Goal: Complete application form

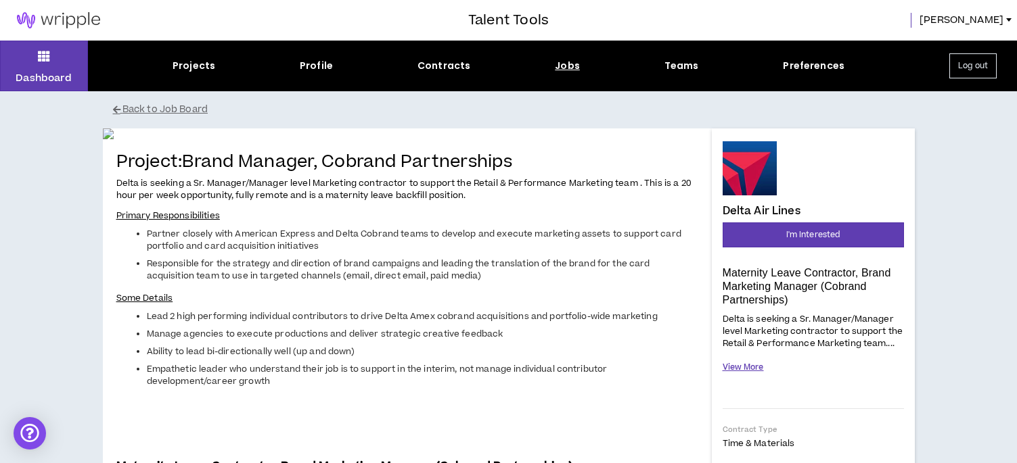
click at [749, 365] on button "View More" at bounding box center [743, 368] width 41 height 24
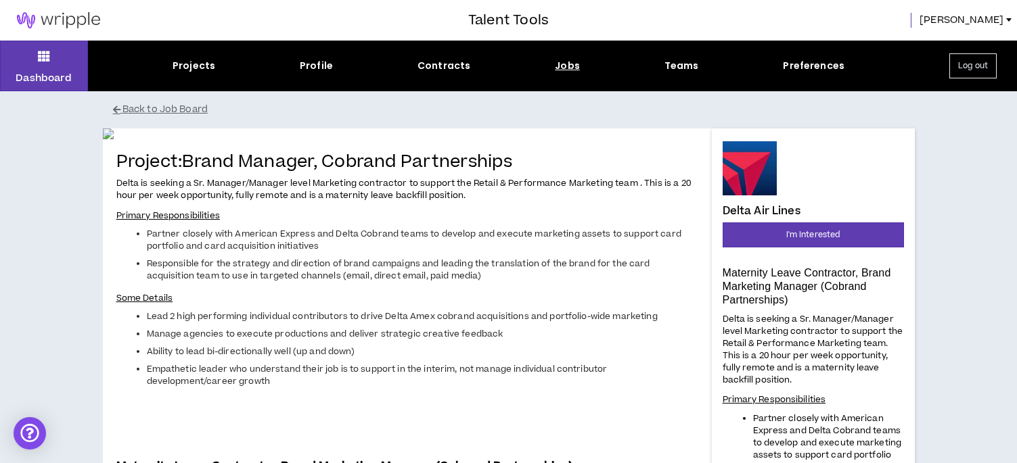
click at [997, 21] on span "[PERSON_NAME]" at bounding box center [961, 20] width 84 height 15
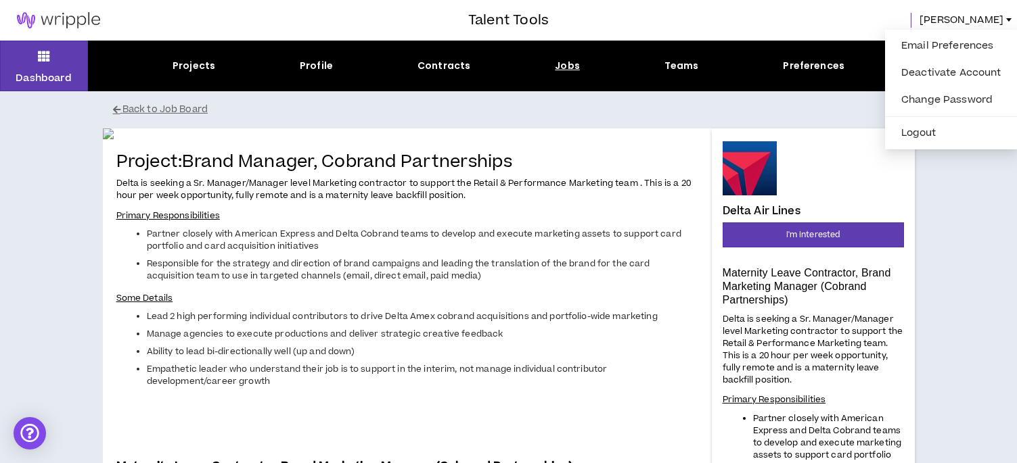
click at [997, 21] on span "[PERSON_NAME]" at bounding box center [961, 20] width 84 height 15
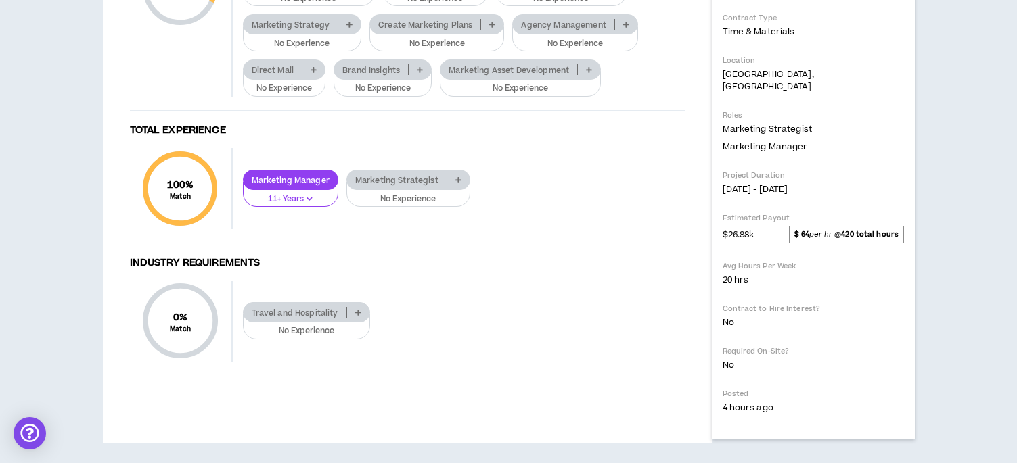
scroll to position [880, 0]
click at [295, 30] on p "Marketing Strategy" at bounding box center [291, 25] width 95 height 10
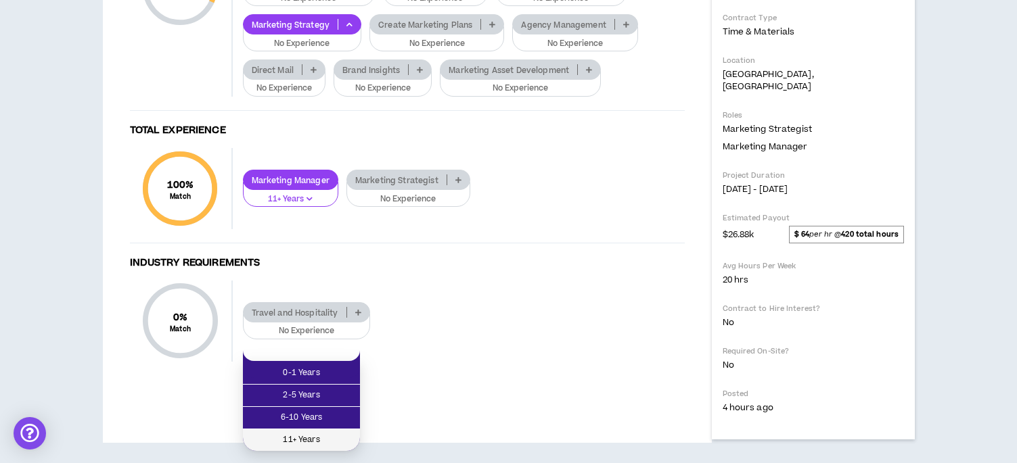
click at [312, 428] on span "11+ Years" at bounding box center [301, 440] width 101 height 15
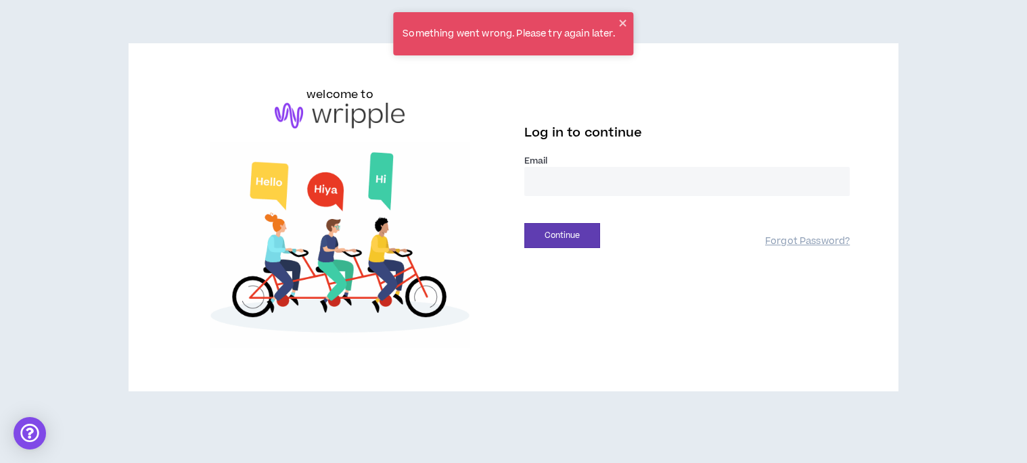
click at [569, 184] on input "email" at bounding box center [686, 181] width 325 height 29
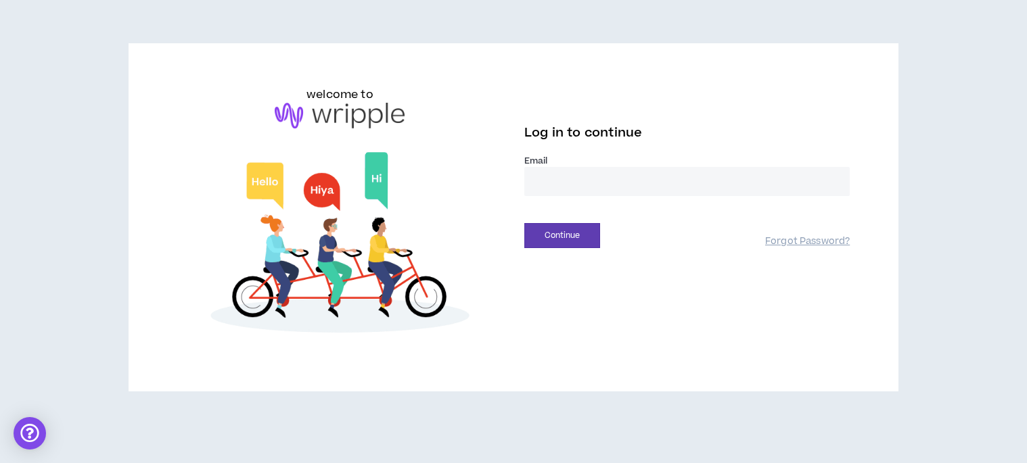
type input "**********"
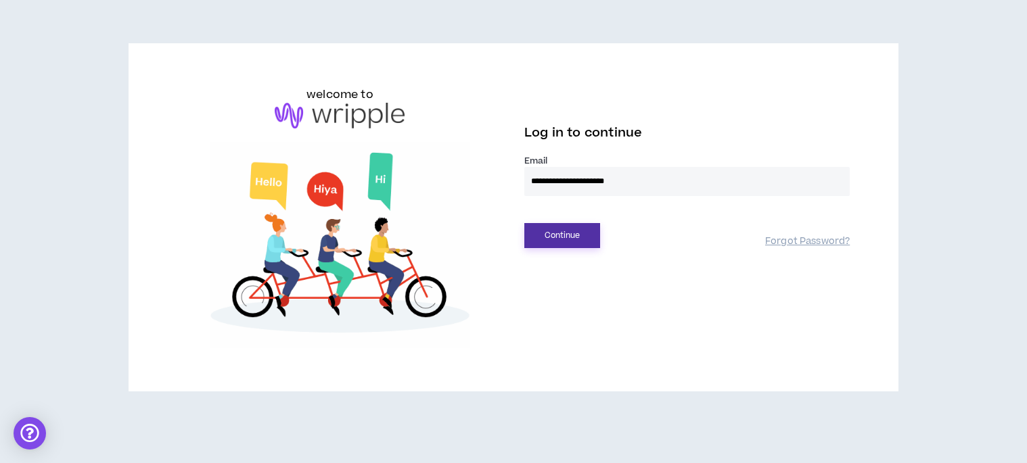
click at [576, 242] on button "Continue" at bounding box center [562, 235] width 76 height 25
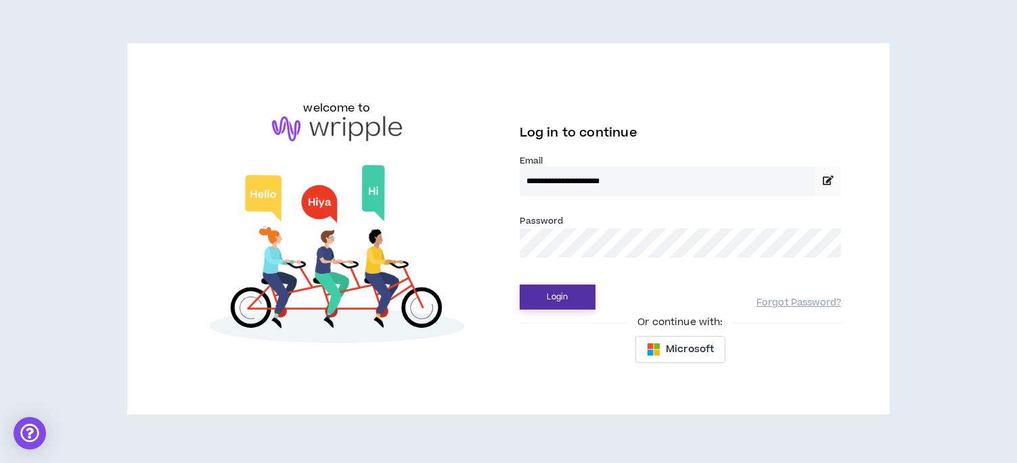
click at [554, 302] on button "Login" at bounding box center [558, 297] width 76 height 25
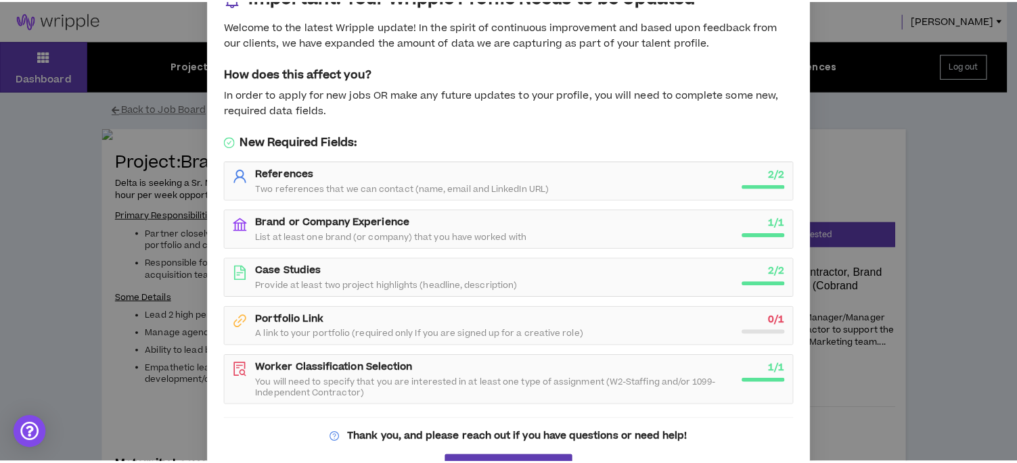
scroll to position [81, 0]
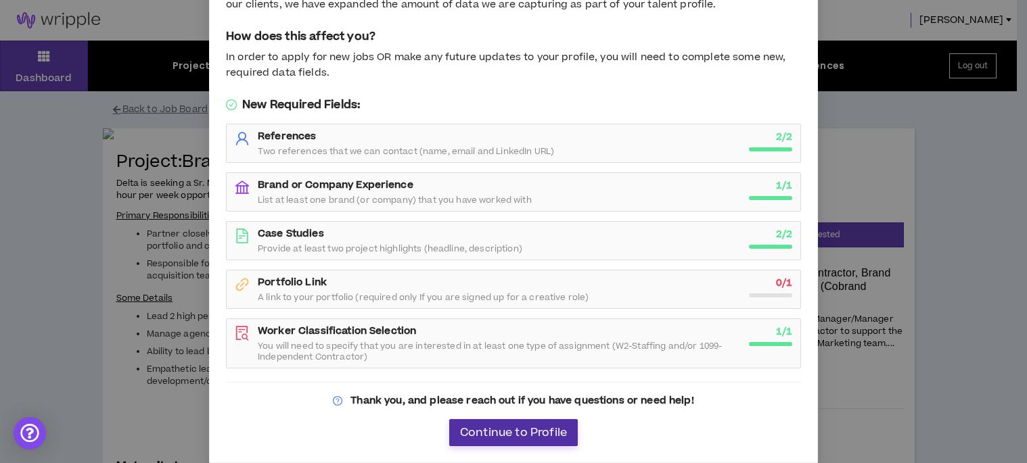
click at [543, 428] on span "Continue to Profile" at bounding box center [513, 433] width 107 height 13
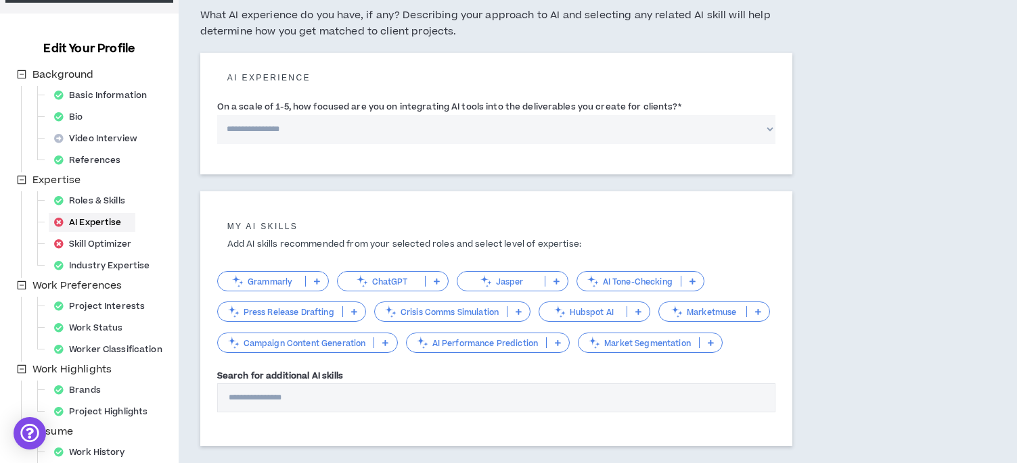
scroll to position [135, 0]
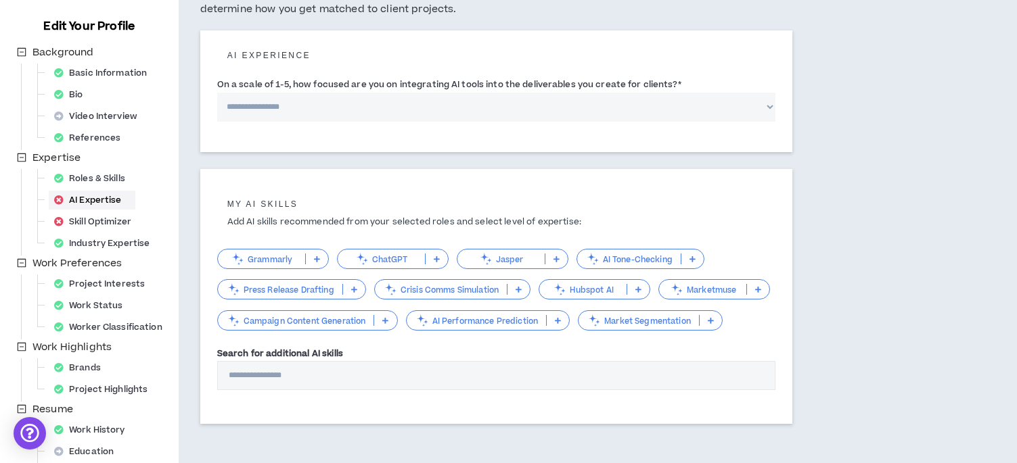
click at [767, 103] on select "**********" at bounding box center [496, 107] width 558 height 29
select select "*"
click at [217, 93] on select "**********" at bounding box center [496, 107] width 558 height 29
